Goal: Transaction & Acquisition: Purchase product/service

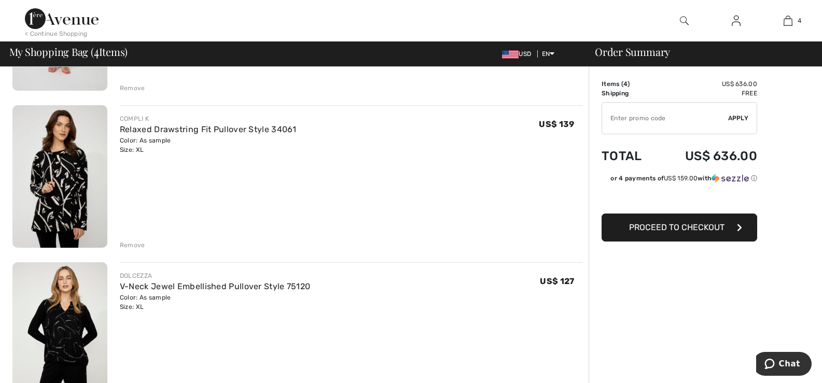
scroll to position [363, 0]
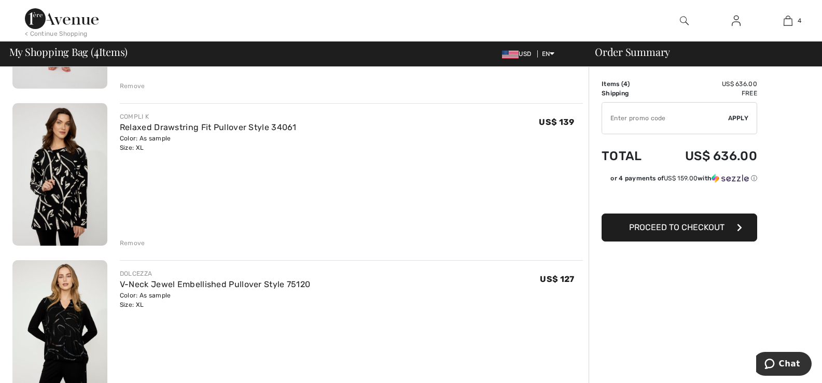
click at [128, 242] on div "Remove" at bounding box center [132, 243] width 25 height 9
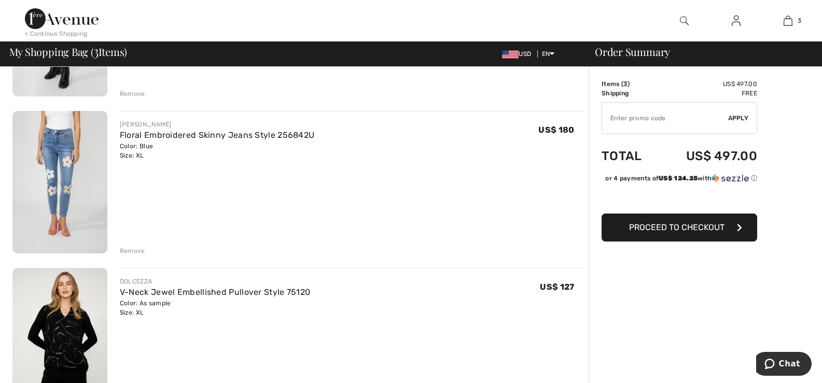
scroll to position [259, 0]
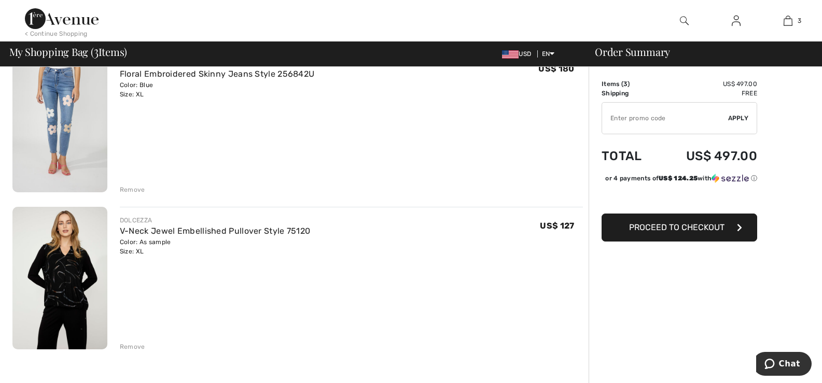
click at [130, 190] on div "Remove" at bounding box center [132, 189] width 25 height 9
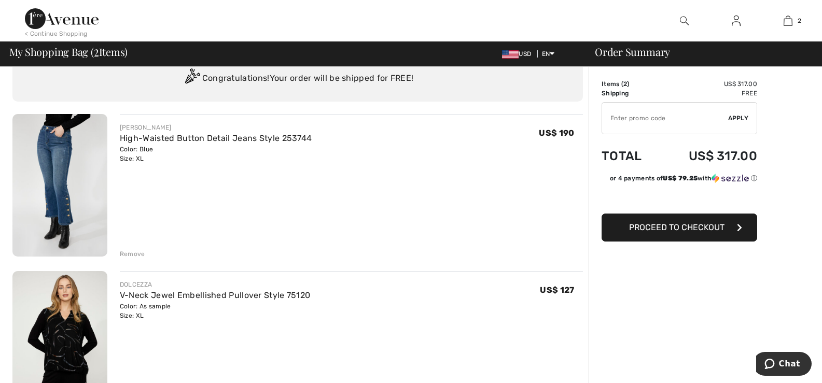
scroll to position [0, 0]
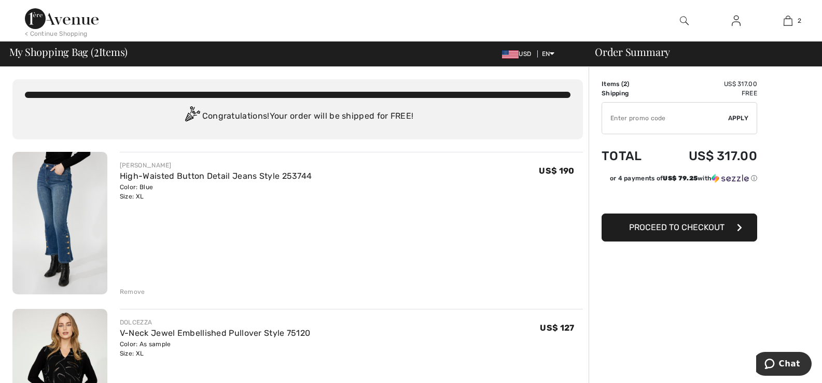
click at [52, 198] on img at bounding box center [59, 223] width 95 height 143
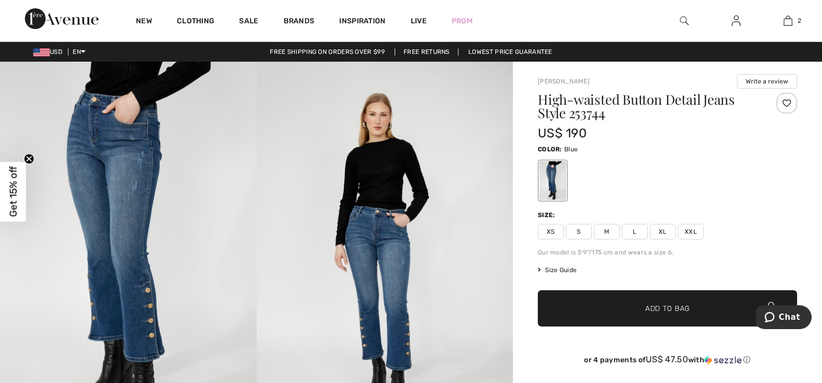
click at [125, 190] on img at bounding box center [128, 254] width 257 height 385
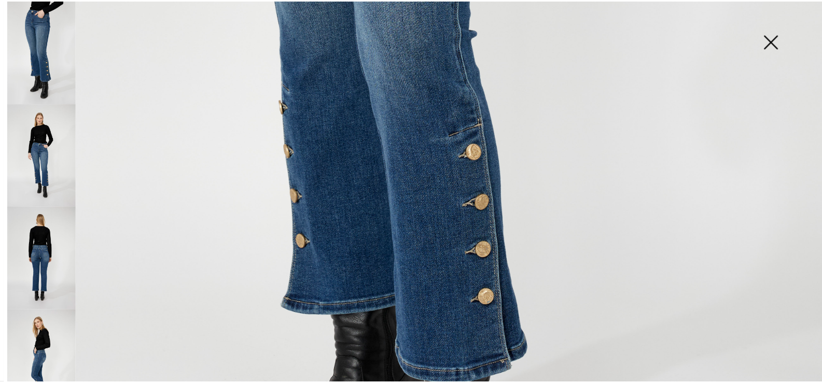
scroll to position [467, 0]
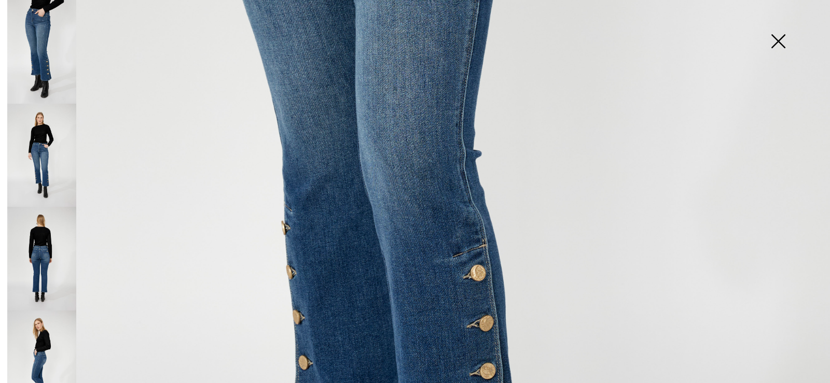
drag, startPoint x: 776, startPoint y: 39, endPoint x: 767, endPoint y: 40, distance: 9.3
click at [776, 40] on img at bounding box center [778, 42] width 52 height 53
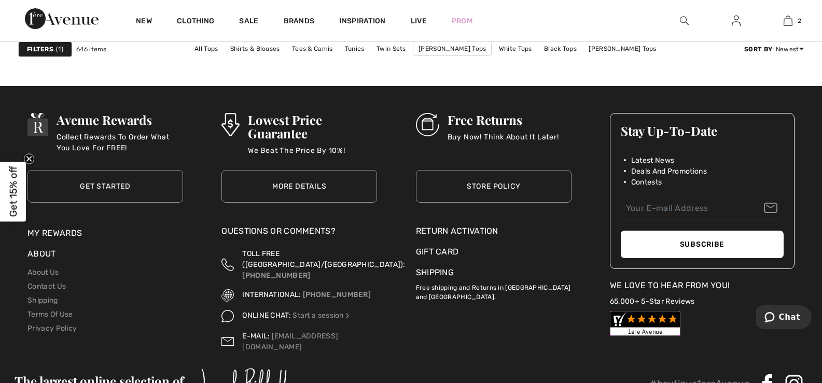
scroll to position [4926, 0]
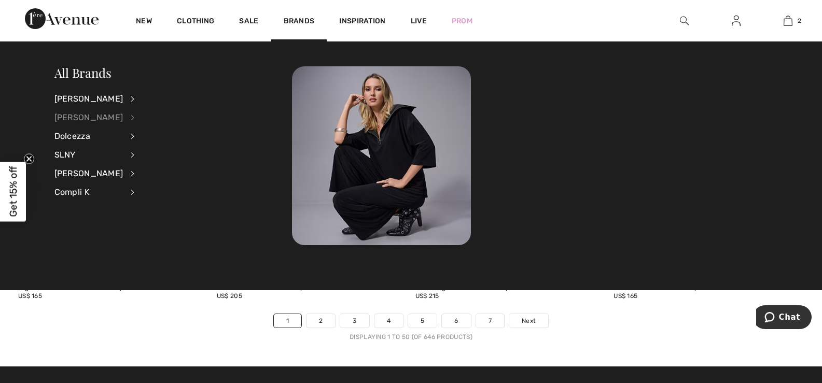
click at [94, 117] on div "[PERSON_NAME]" at bounding box center [88, 117] width 69 height 19
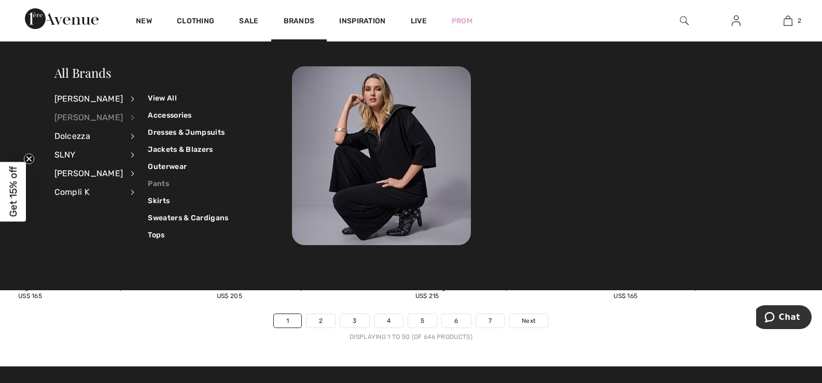
click at [148, 184] on link "Pants" at bounding box center [188, 183] width 80 height 17
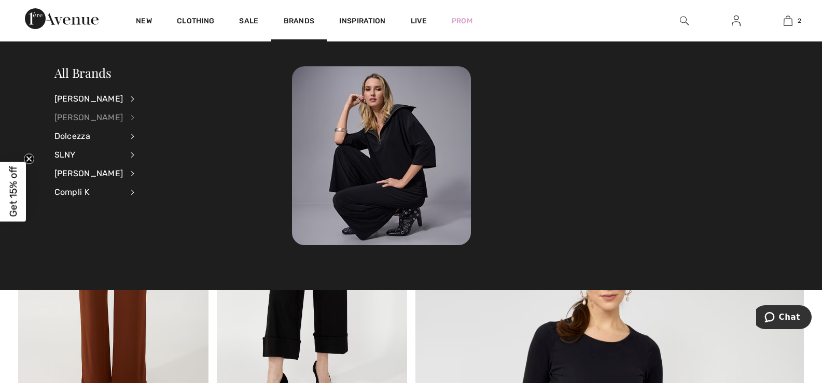
click at [95, 119] on div "[PERSON_NAME]" at bounding box center [88, 117] width 69 height 19
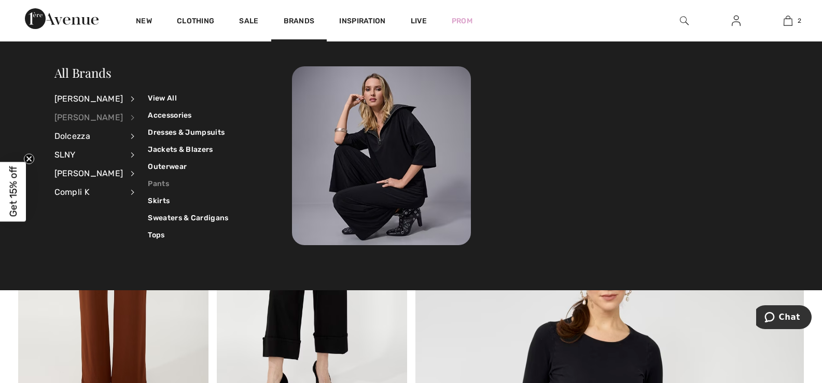
click at [150, 183] on link "Pants" at bounding box center [188, 183] width 80 height 17
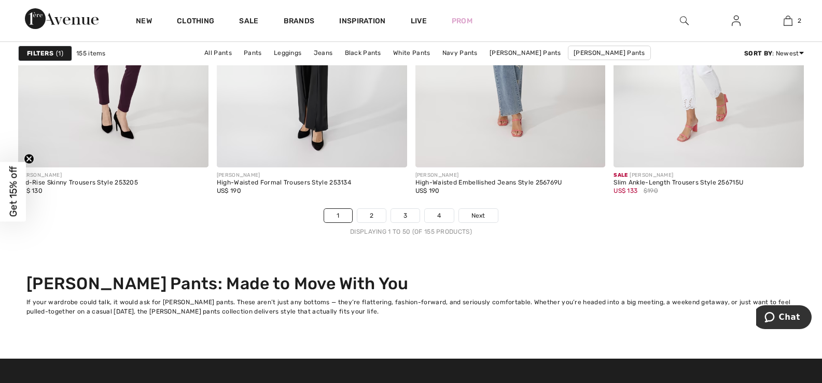
scroll to position [5030, 0]
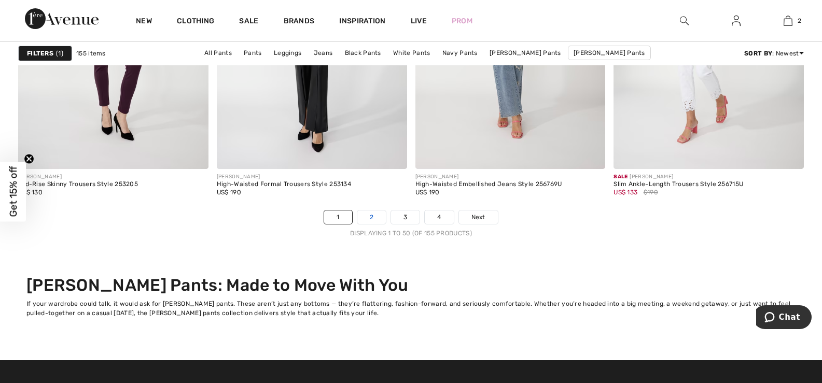
click at [371, 216] on link "2" at bounding box center [371, 217] width 29 height 13
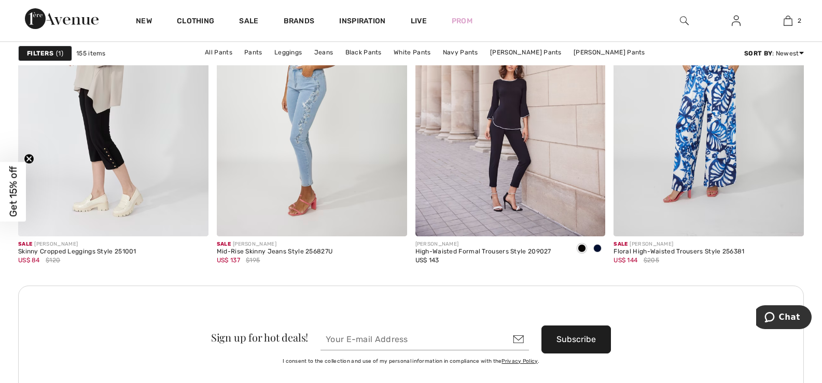
scroll to position [2178, 0]
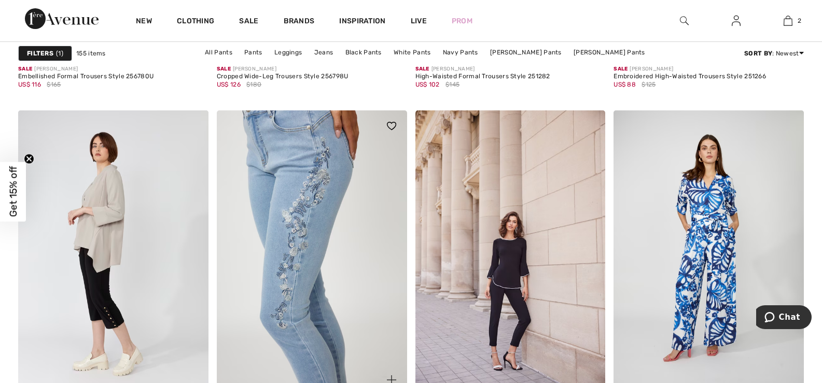
click at [291, 269] on img at bounding box center [312, 252] width 190 height 285
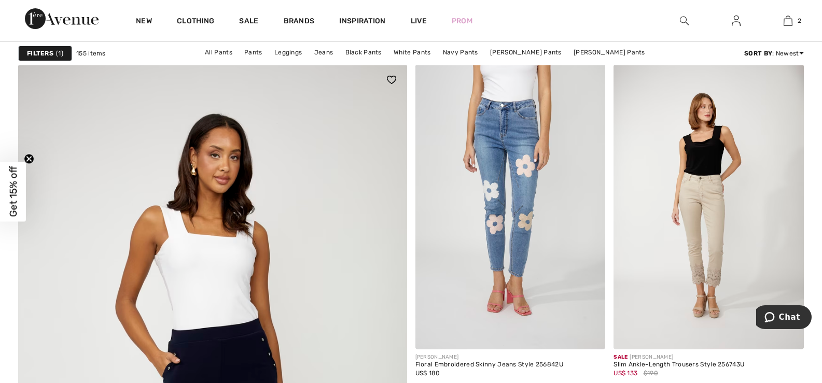
scroll to position [2748, 0]
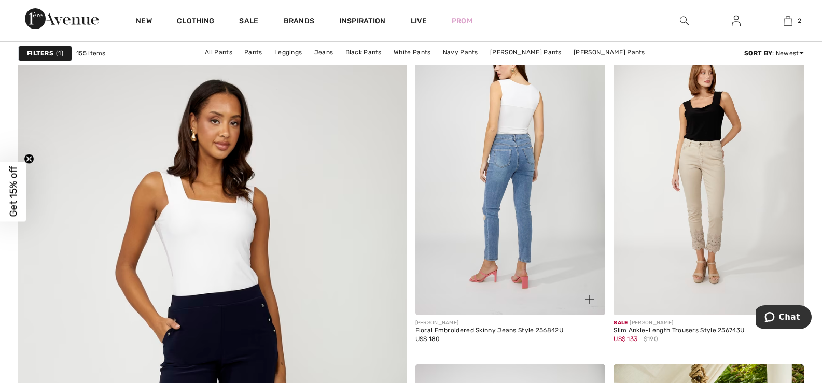
click at [492, 257] on img at bounding box center [510, 172] width 190 height 285
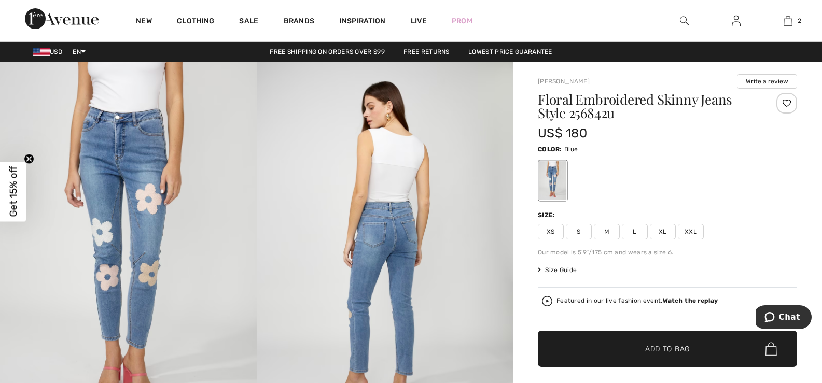
click at [665, 232] on span "XL" at bounding box center [663, 232] width 26 height 16
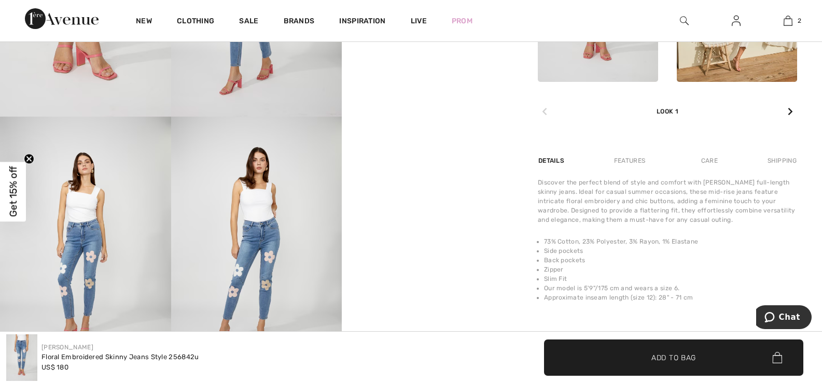
scroll to position [622, 0]
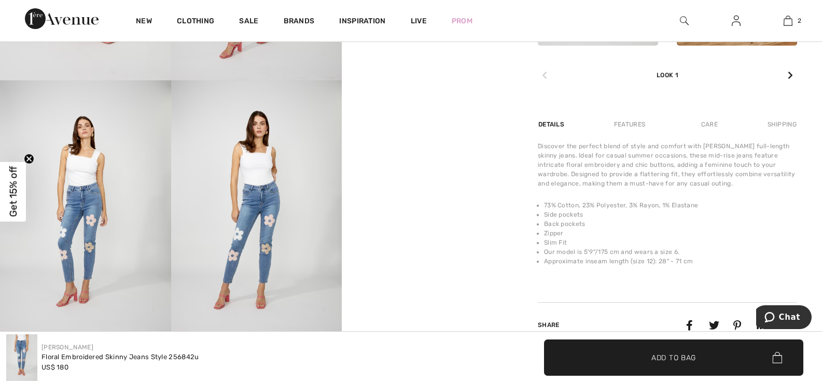
click at [670, 358] on span "Add to Bag" at bounding box center [673, 357] width 45 height 11
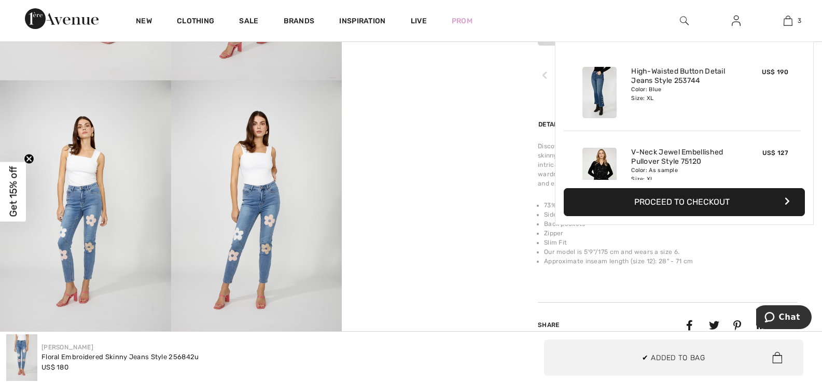
scroll to position [113, 0]
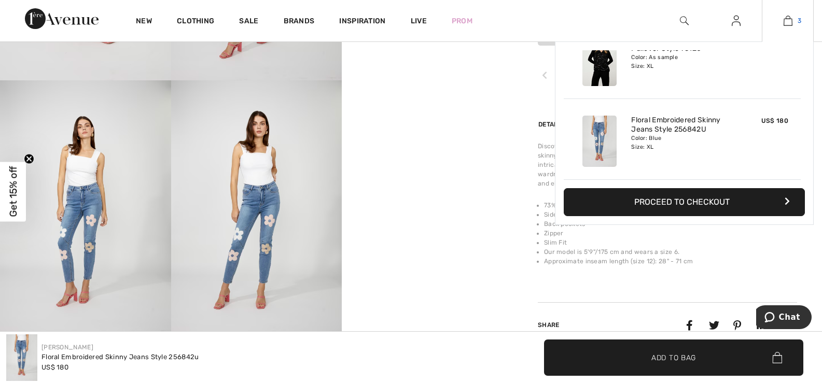
click at [789, 21] on img at bounding box center [787, 21] width 9 height 12
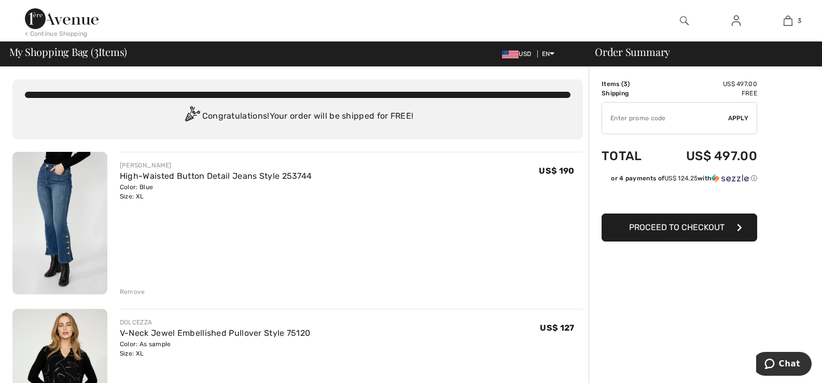
click at [131, 291] on div "Remove" at bounding box center [132, 291] width 25 height 9
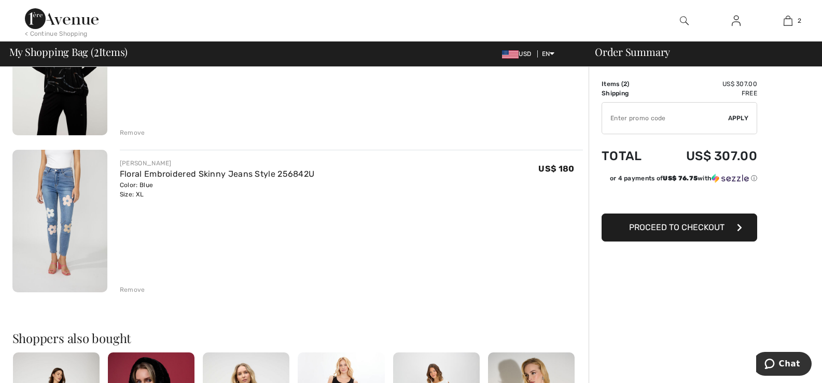
scroll to position [104, 0]
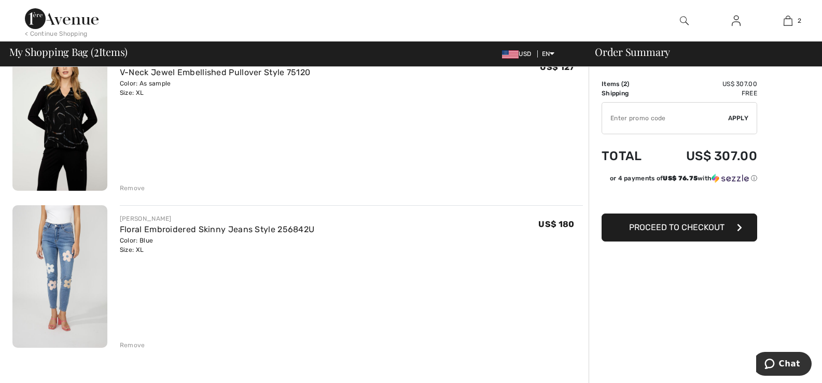
click at [686, 227] on span "Proceed to Checkout" at bounding box center [676, 227] width 95 height 10
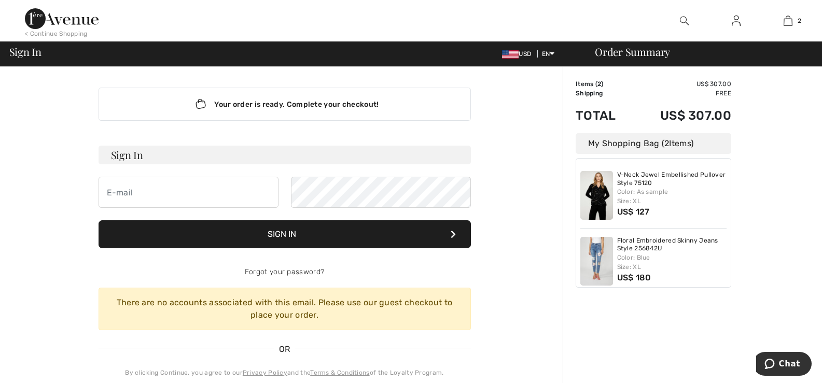
type input "[EMAIL_ADDRESS][DOMAIN_NAME]"
click at [270, 234] on button "Sign In" at bounding box center [285, 234] width 372 height 28
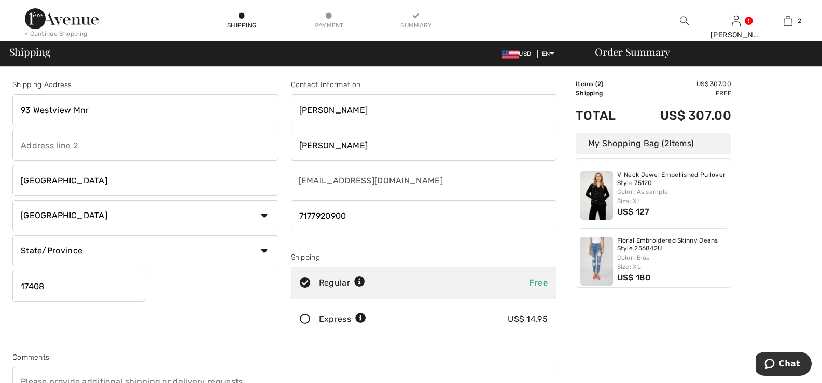
drag, startPoint x: 312, startPoint y: 216, endPoint x: 495, endPoint y: 224, distance: 183.2
click at [495, 224] on input "phone" at bounding box center [424, 215] width 266 height 31
type input "7178811278"
select select "PA"
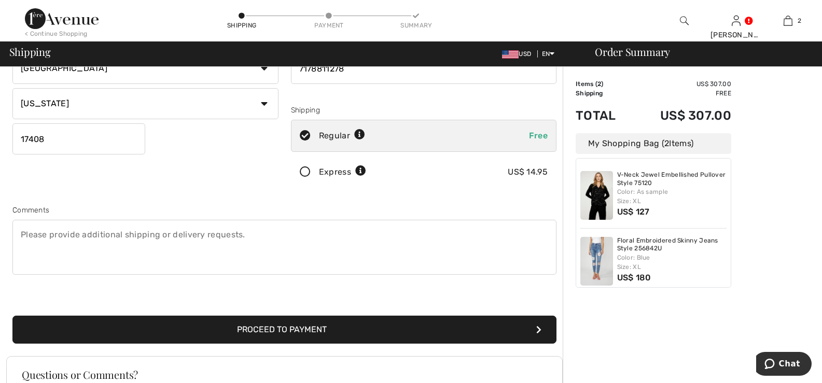
scroll to position [207, 0]
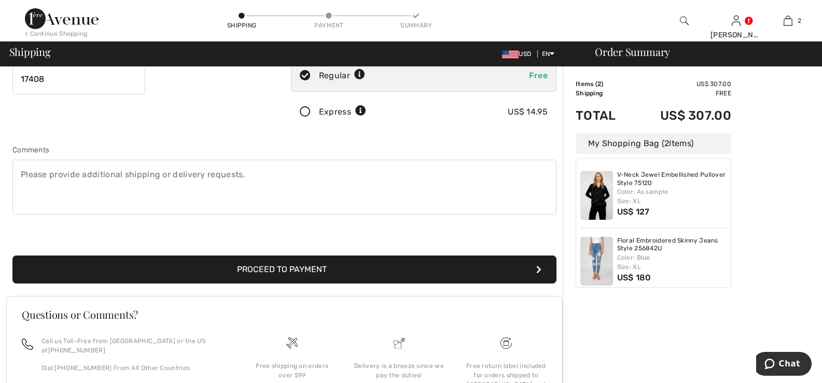
click at [260, 268] on button "Proceed to Payment" at bounding box center [284, 270] width 544 height 28
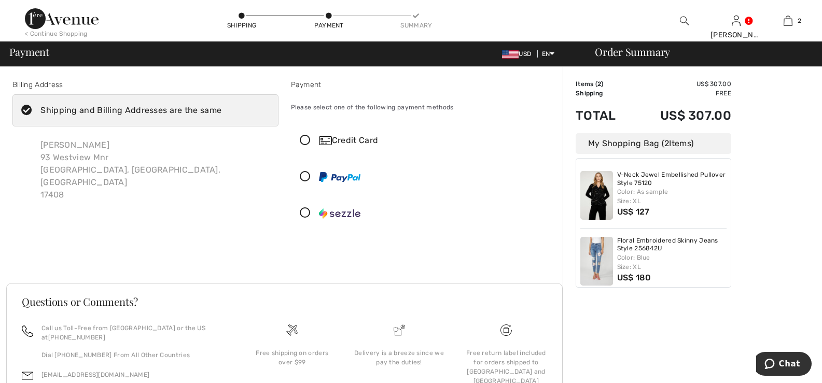
click at [304, 176] on icon at bounding box center [304, 177] width 27 height 11
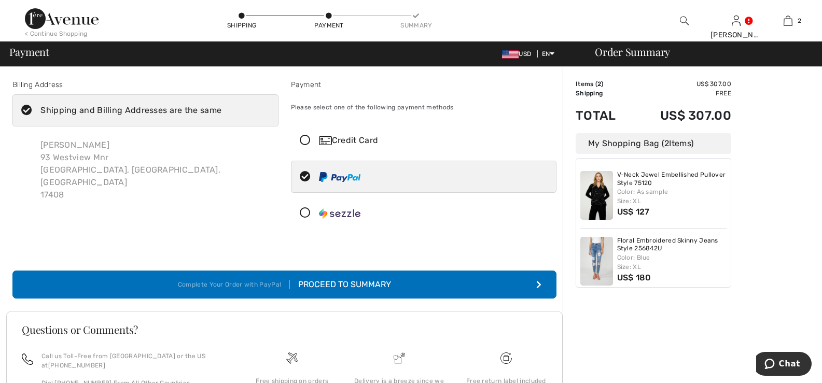
click at [356, 282] on div "Proceed to Summary" at bounding box center [340, 284] width 101 height 12
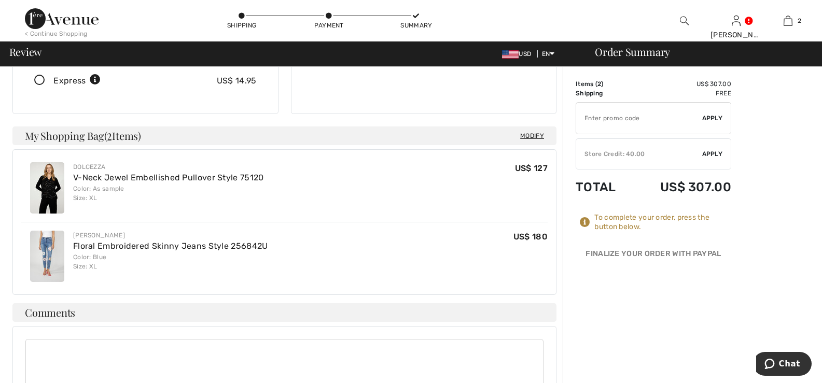
scroll to position [363, 0]
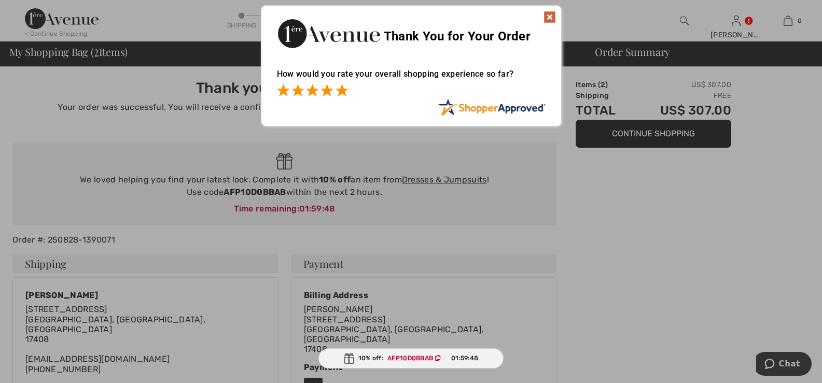
click at [343, 92] on span at bounding box center [341, 90] width 12 height 12
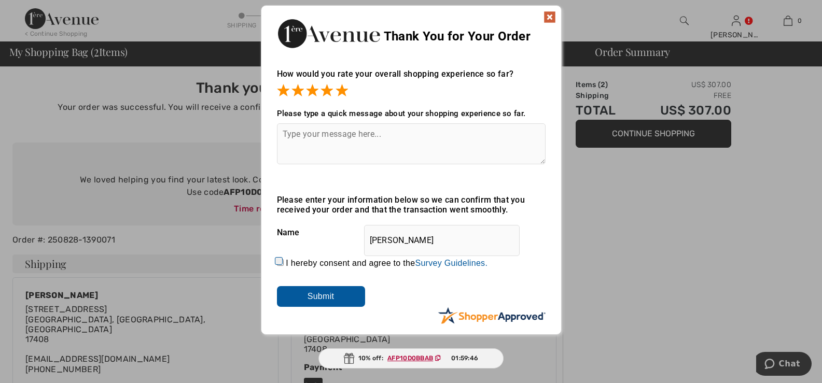
click at [278, 264] on input "I hereby consent and agree to the By submitting a review, you grant permission …" at bounding box center [280, 262] width 7 height 7
checkbox input "true"
click at [324, 294] on input "Submit" at bounding box center [321, 296] width 88 height 21
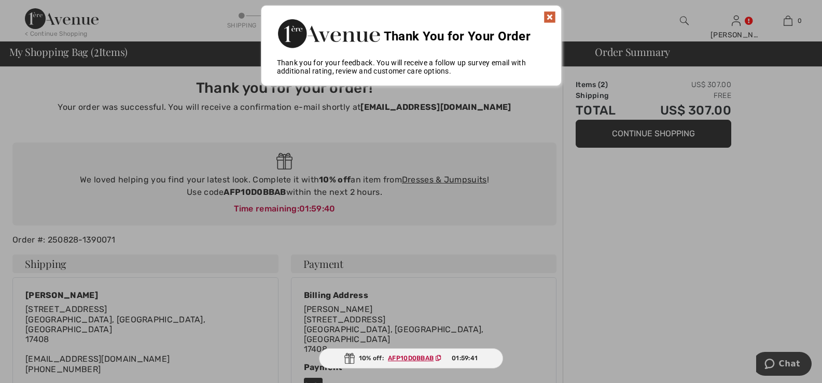
click at [547, 16] on img at bounding box center [549, 17] width 12 height 12
